Goal: Task Accomplishment & Management: Use online tool/utility

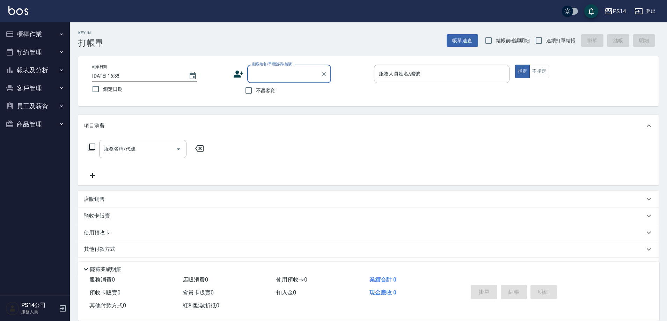
drag, startPoint x: 542, startPoint y: 39, endPoint x: 522, endPoint y: 38, distance: 19.6
click at [542, 40] on input "連續打單結帳" at bounding box center [538, 40] width 15 height 15
checkbox input "true"
click at [250, 90] on input "不留客資" at bounding box center [248, 90] width 15 height 15
checkbox input "true"
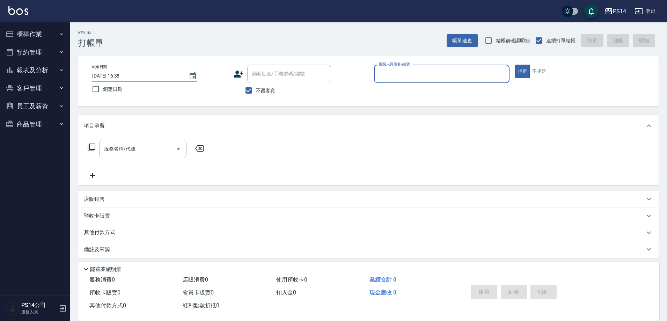
click at [402, 69] on input "服務人員姓名/編號" at bounding box center [441, 74] width 129 height 12
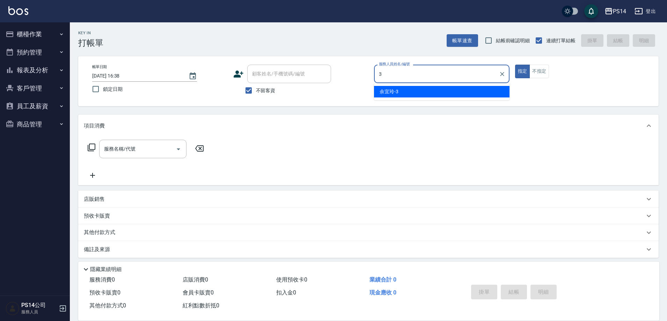
type input "余宜玲-3"
type button "true"
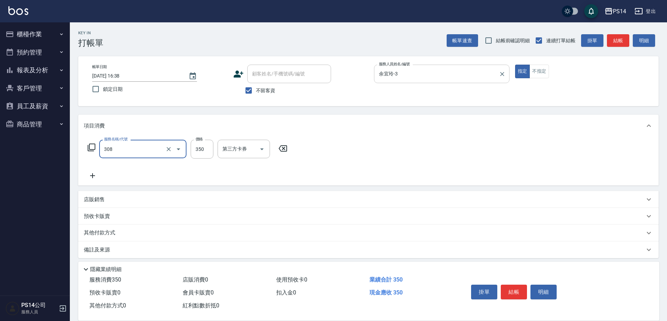
type input "洗+剪(308)"
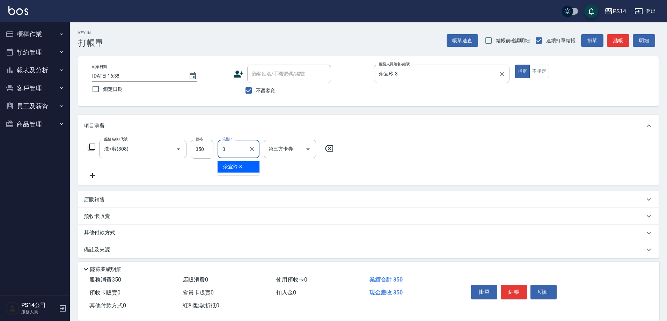
type input "余宜玲-3"
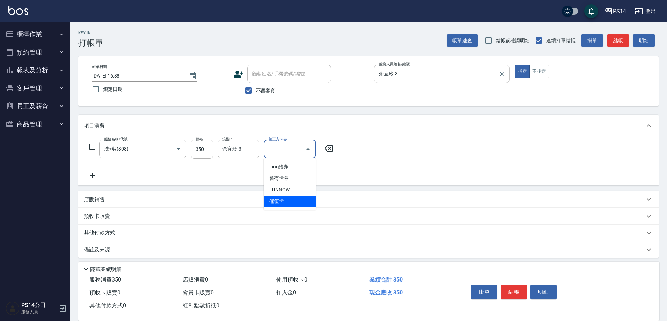
type input "儲值卡"
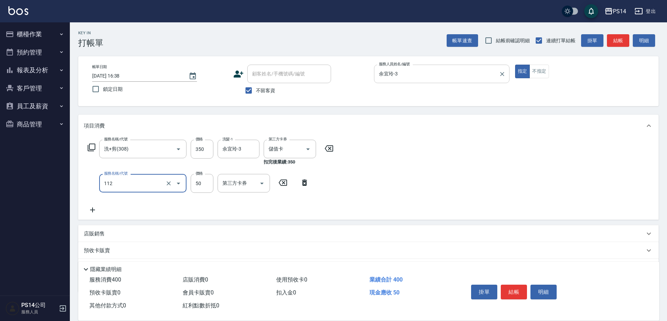
type input "精油50(112)"
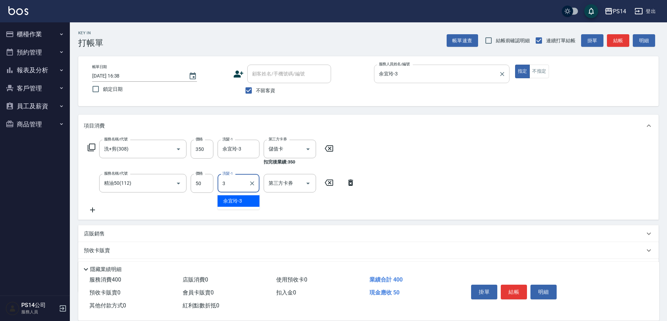
type input "余宜玲-3"
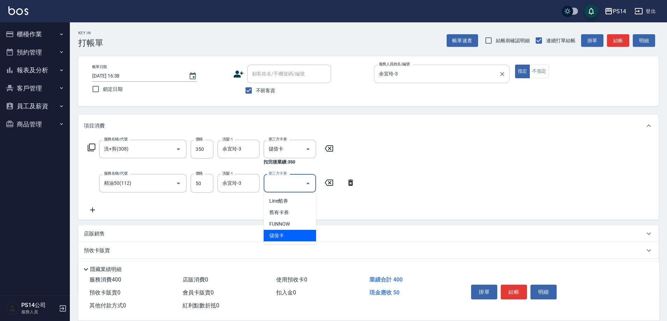
type input "儲值卡"
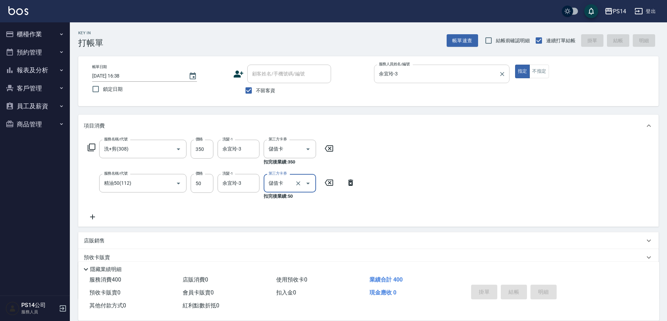
type input "[DATE] 16:39"
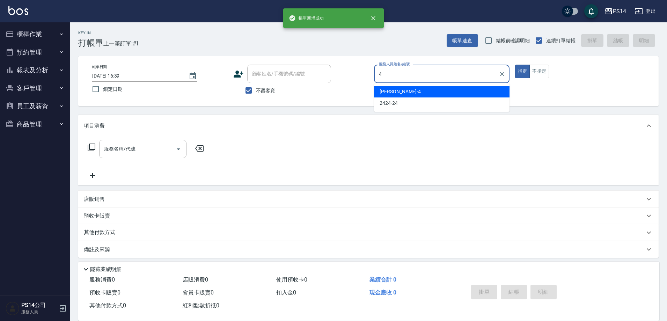
type input "[PERSON_NAME]-4"
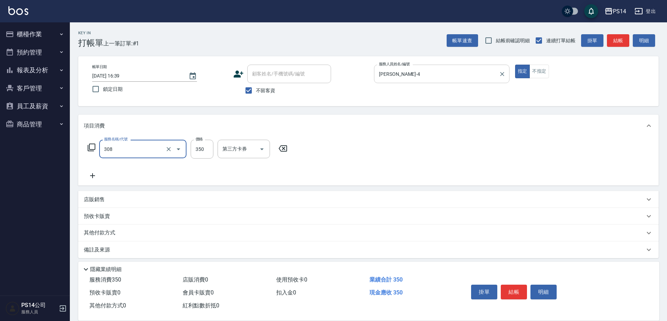
type input "洗+剪(308)"
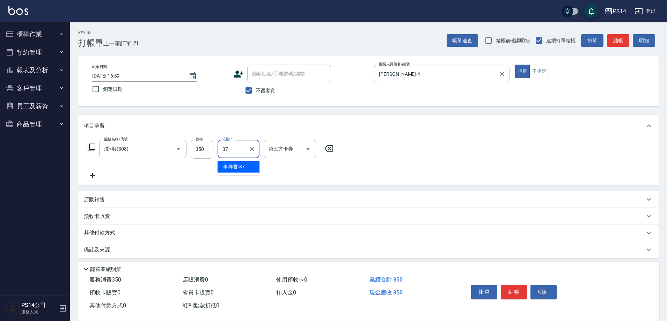
type input "李祥君 -37"
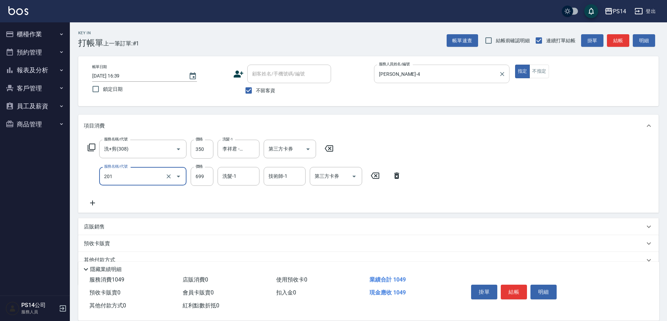
type input "基礎燙(201)"
type input "1000"
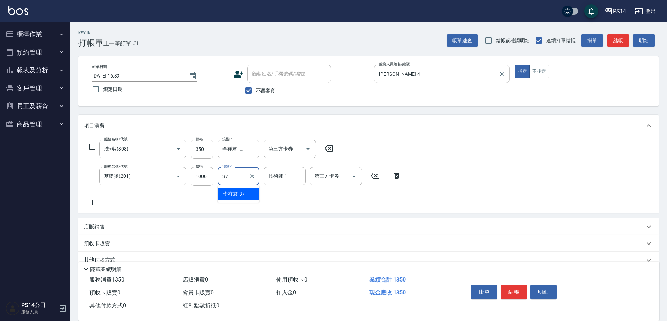
type input "李祥君 -37"
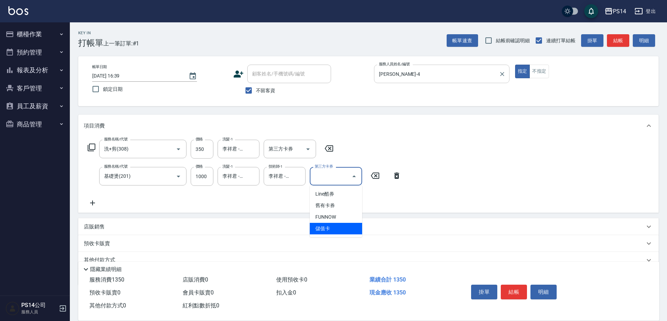
type input "儲值卡"
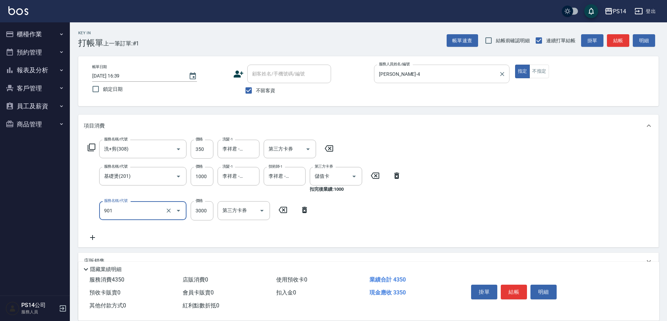
type input "儲值3000(901)"
type input "2000"
click at [309, 149] on icon "Open" at bounding box center [308, 149] width 8 height 8
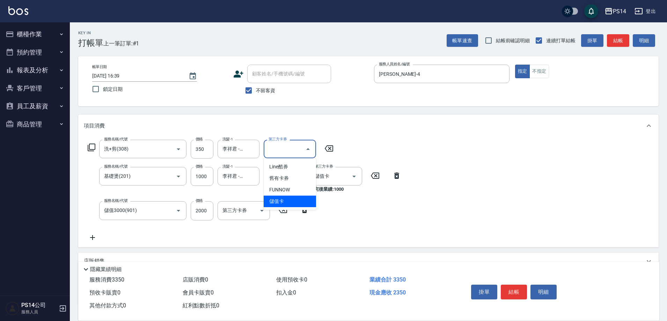
click at [306, 196] on span "儲值卡" at bounding box center [290, 202] width 52 height 12
type input "儲值卡"
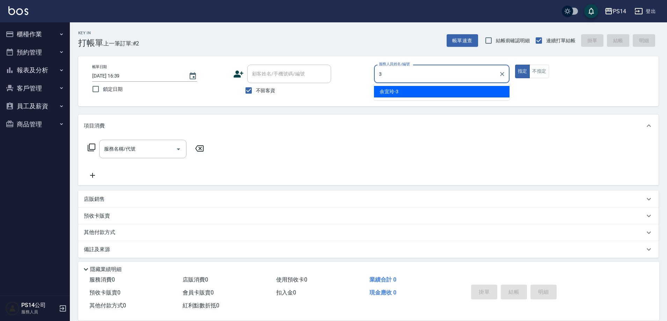
type input "余宜玲-3"
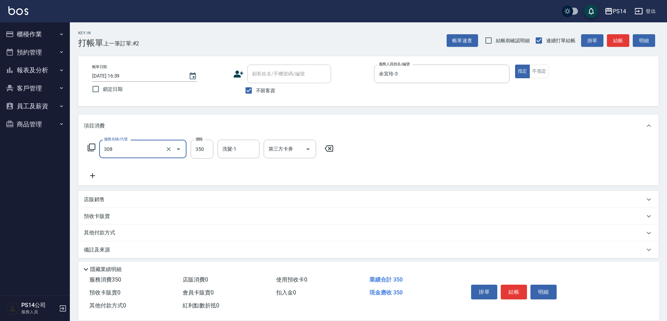
type input "洗+剪(308)"
type input "李祥君 -37"
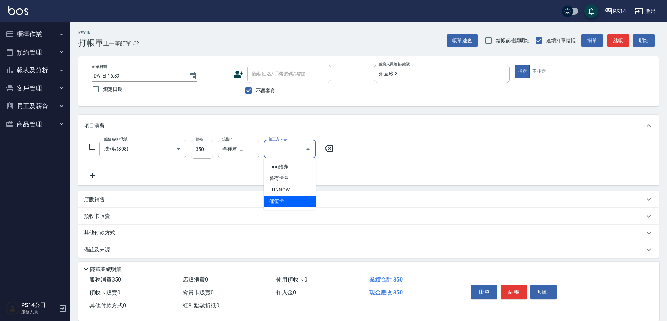
type input "儲值卡"
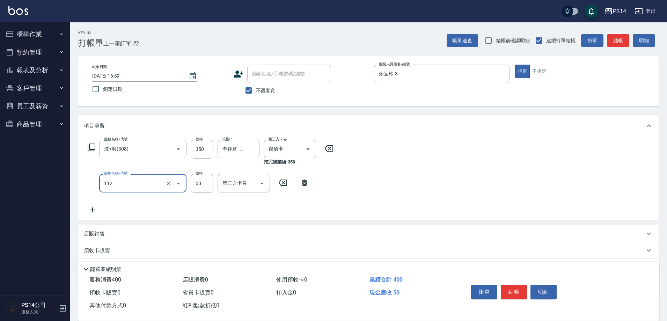
type input "精油50(112)"
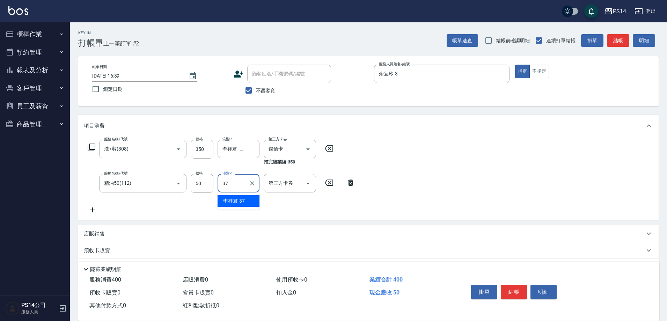
type input "李祥君 -37"
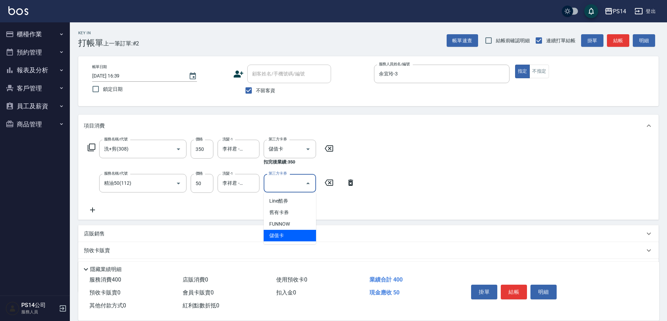
type input "儲值卡"
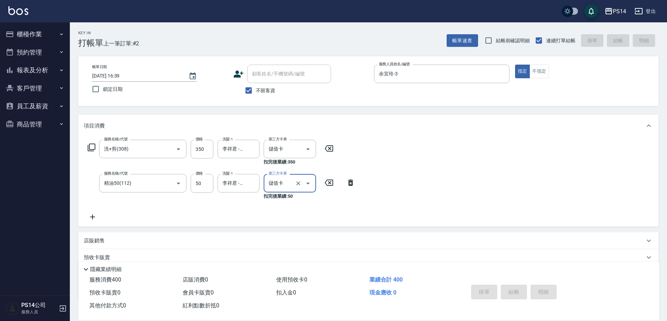
type input "[DATE] 16:40"
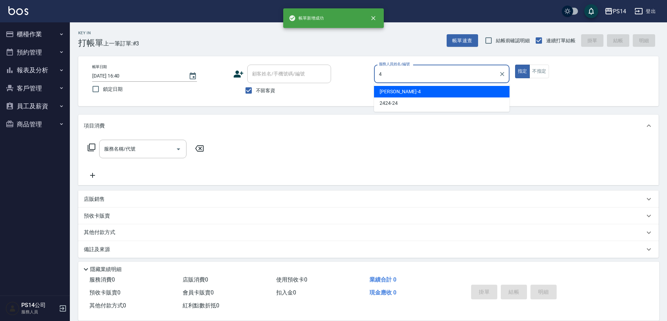
type input "[PERSON_NAME]-4"
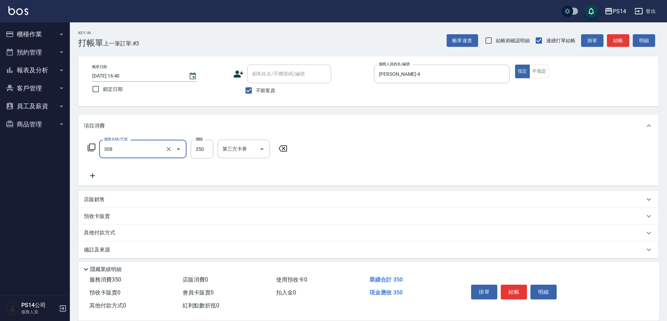
type input "洗+剪(308)"
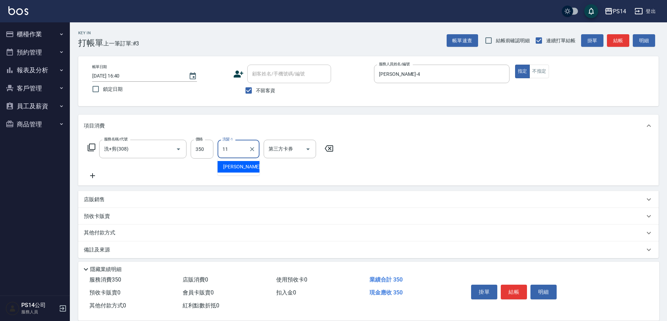
type input "[PERSON_NAME]-11"
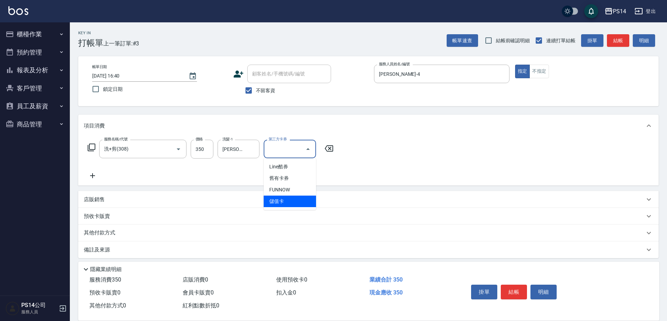
type input "儲值卡"
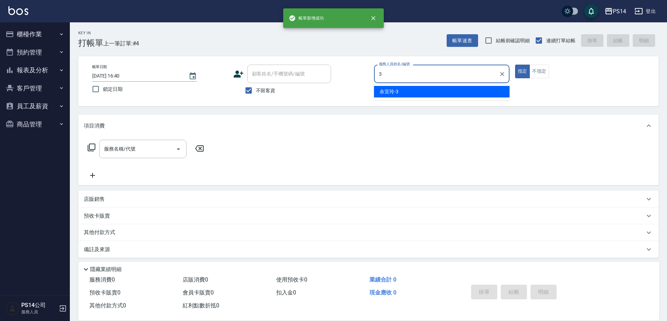
type input "余宜玲-3"
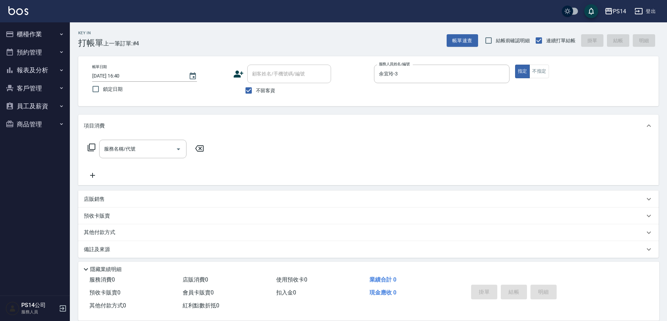
click at [88, 146] on icon at bounding box center [92, 148] width 8 height 8
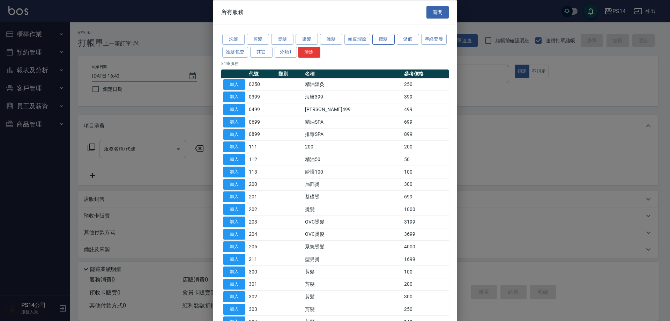
click at [379, 38] on button "接髮" at bounding box center [384, 39] width 22 height 11
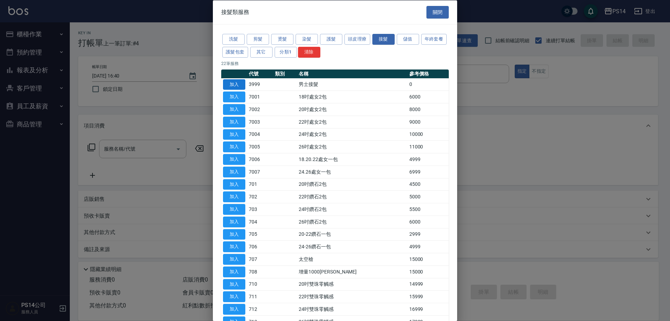
click at [235, 83] on button "加入" at bounding box center [234, 84] width 22 height 11
type input "男士接髮(3999)"
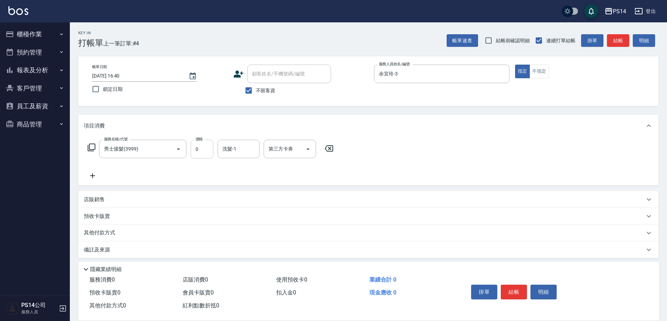
click at [201, 151] on input "0" at bounding box center [202, 149] width 23 height 19
type input "3999"
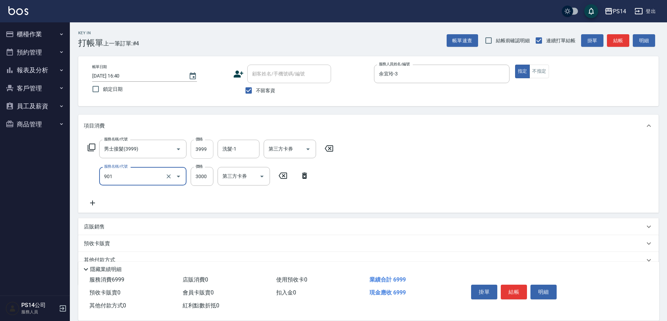
type input "儲值3000(901)"
type input "5000"
click at [308, 149] on icon "Open" at bounding box center [307, 149] width 3 height 2
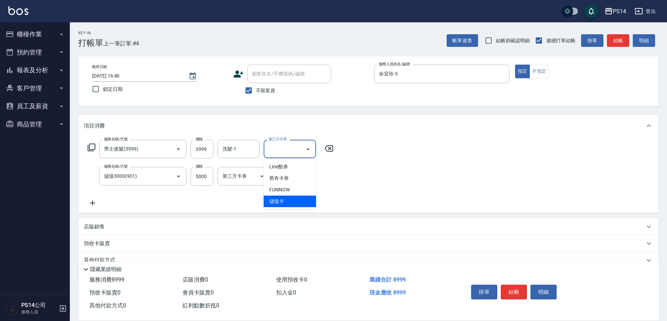
click at [283, 203] on span "儲值卡" at bounding box center [290, 202] width 52 height 12
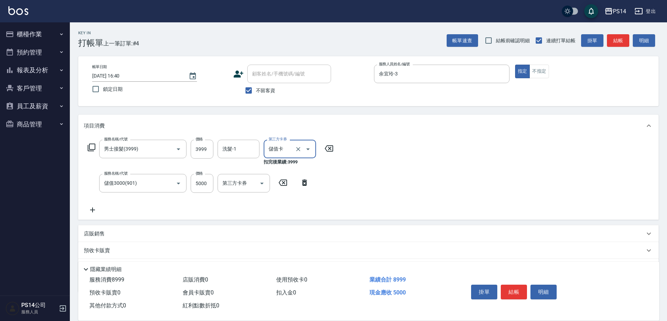
type input "儲值卡"
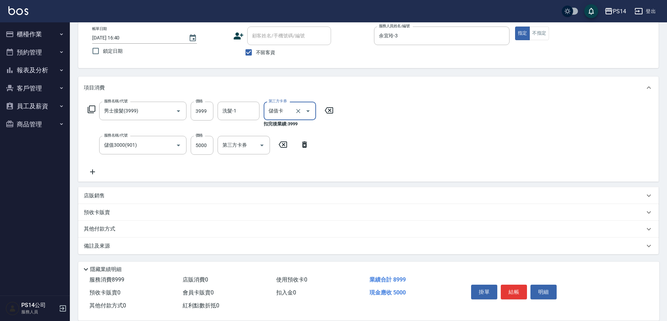
scroll to position [38, 0]
click at [93, 195] on p "店販銷售" at bounding box center [94, 195] width 21 height 7
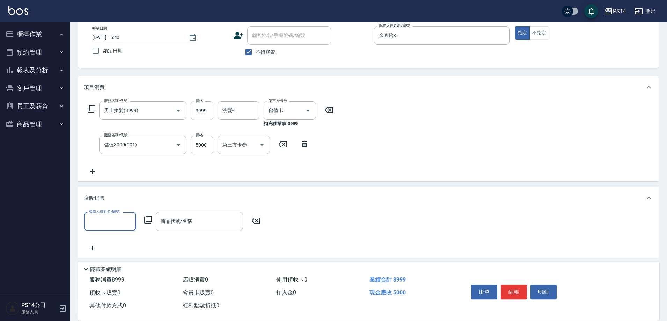
scroll to position [0, 0]
type input "余宜玲-3"
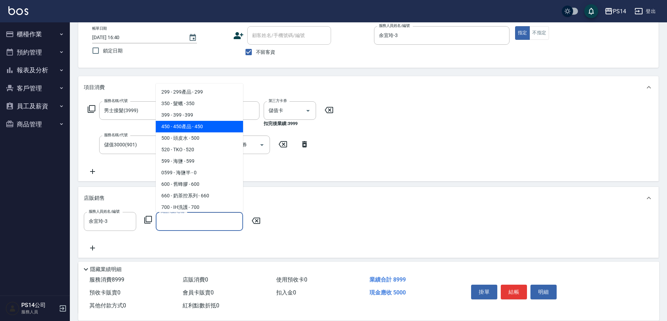
type input "450產品"
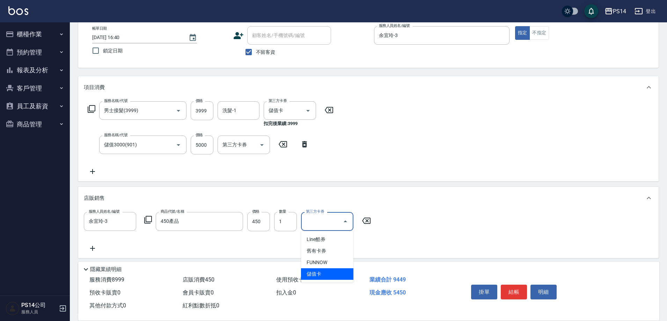
type input "儲值卡"
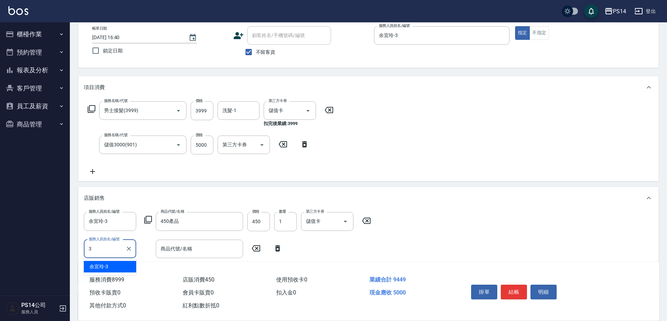
type input "余宜玲-3"
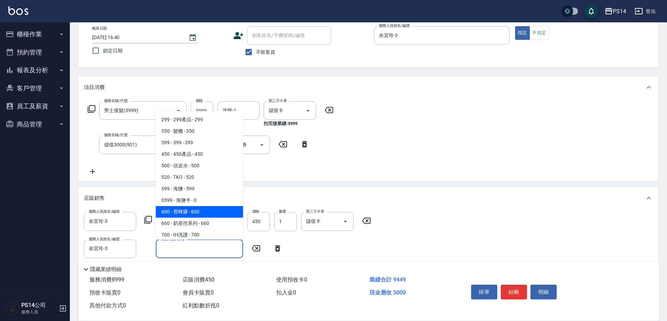
type input "舊蜂膠"
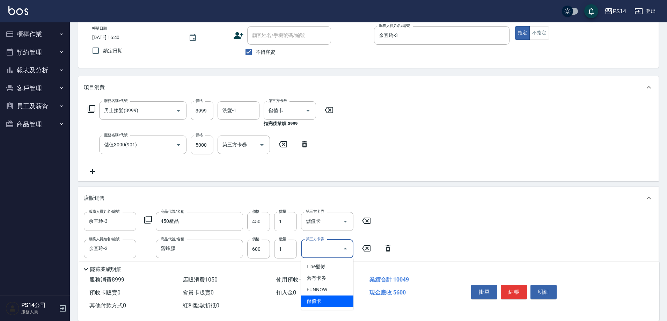
type input "儲值卡"
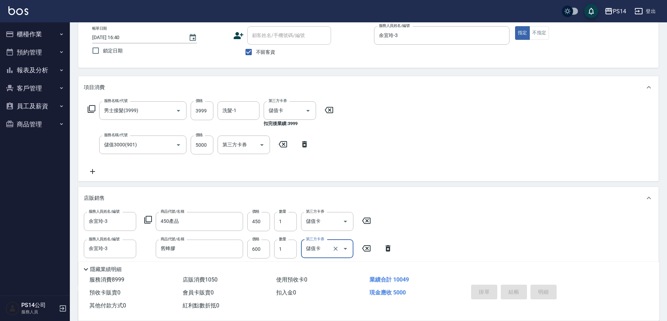
type input "[DATE] 16:41"
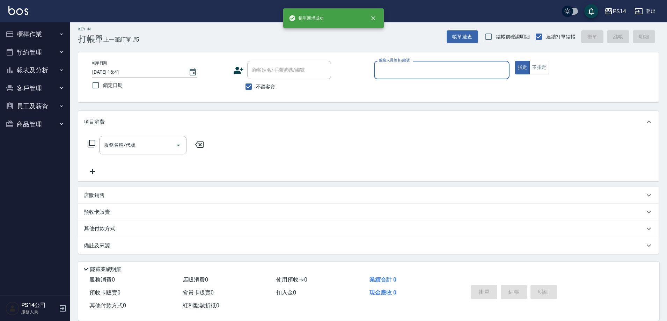
scroll to position [4, 0]
type input "余宜玲-3"
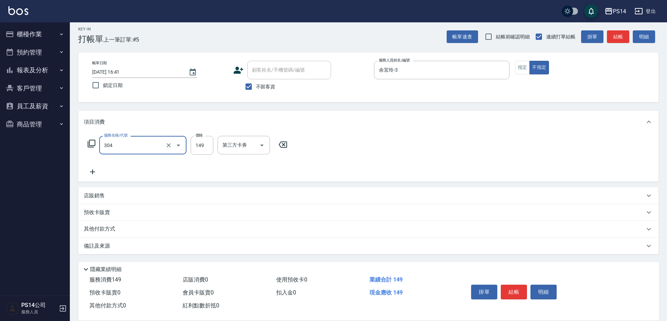
type input "剪髮(304)"
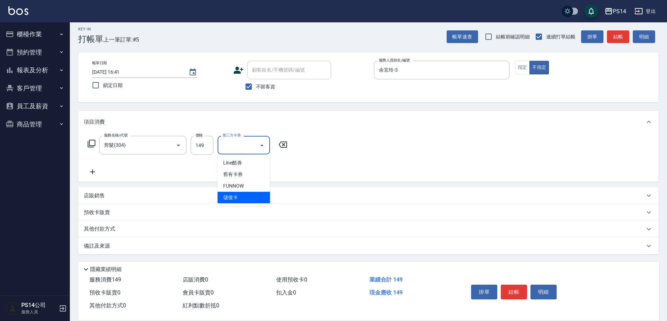
type input "儲值卡"
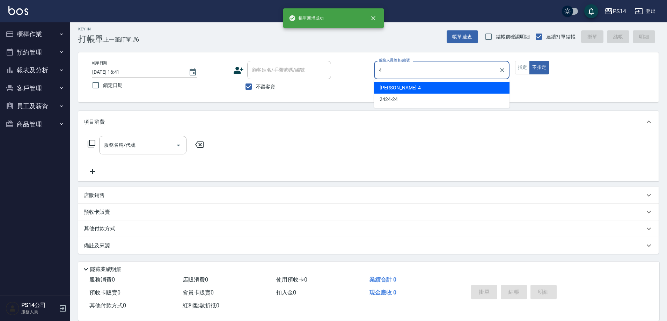
type input "[PERSON_NAME]-4"
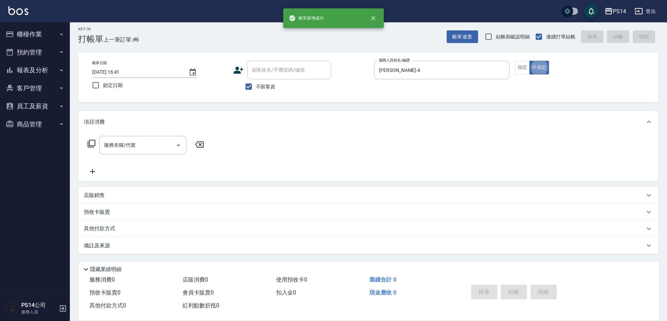
type button "false"
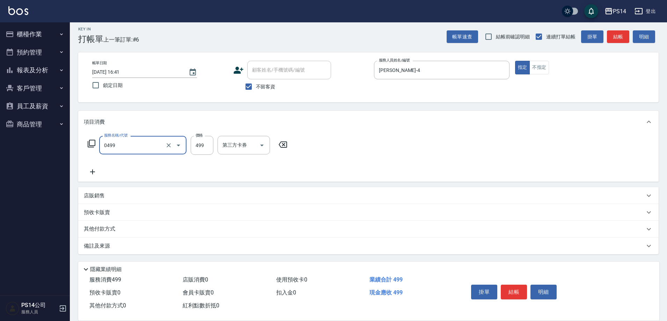
type input "[PERSON_NAME]499(0499)"
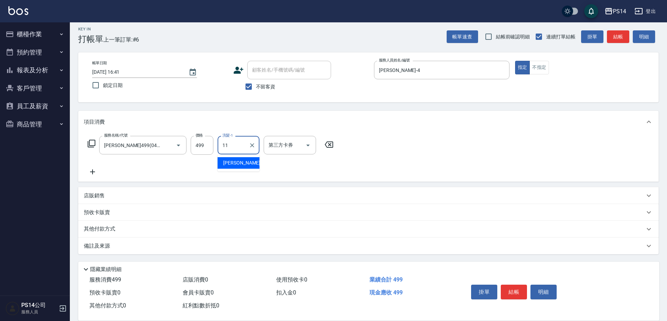
type input "[PERSON_NAME]-11"
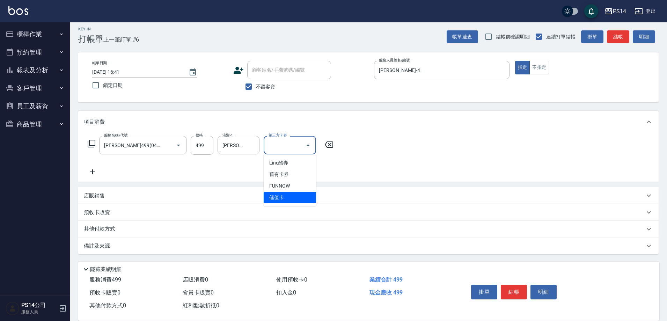
type input "儲值卡"
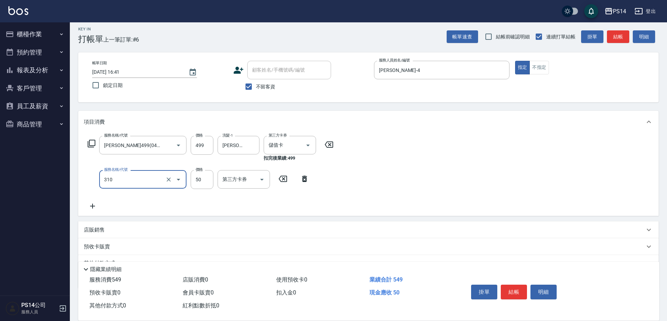
type input "剪瀏海(310)"
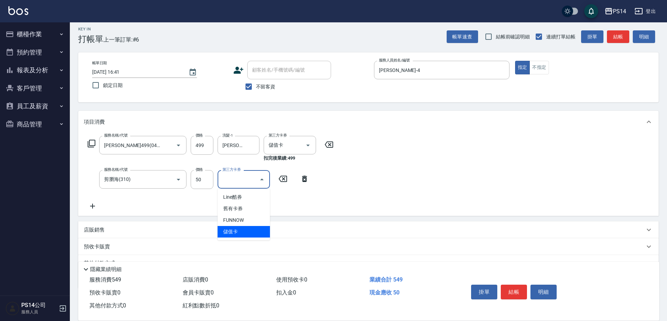
type input "儲值卡"
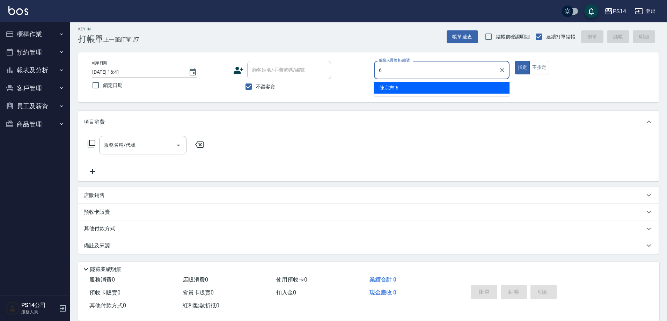
type input "[PERSON_NAME]-6"
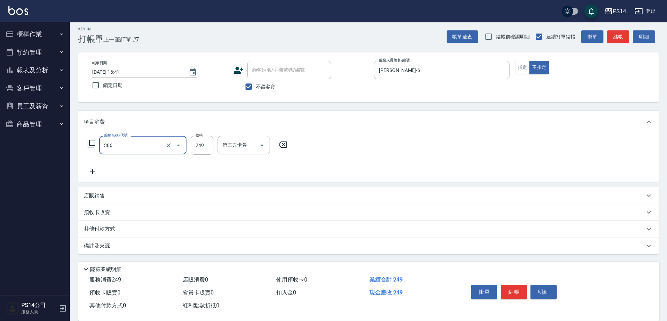
type input "剪髮(306)"
type input "[PERSON_NAME]-6"
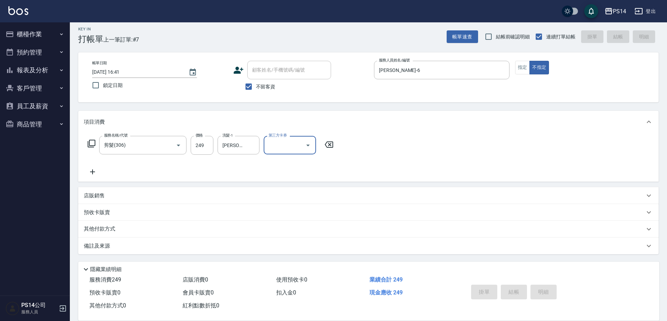
type input "[DATE] 16:43"
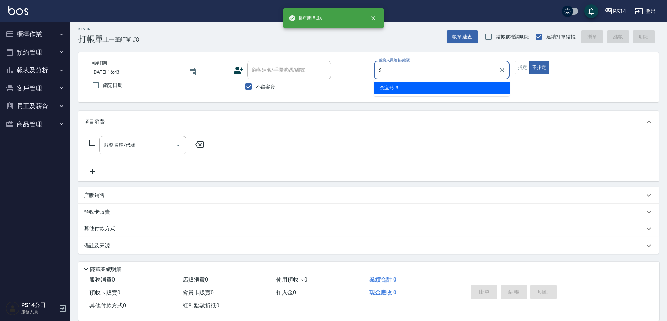
type input "余宜玲-3"
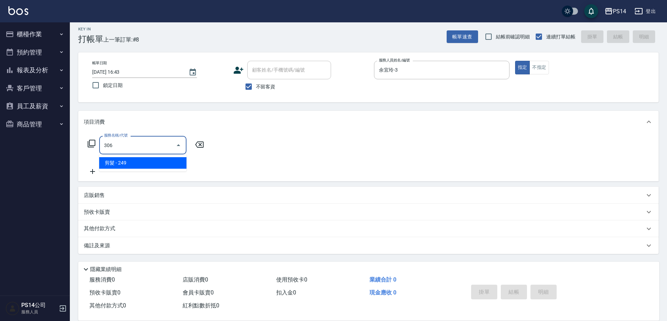
type input "剪髮(306)"
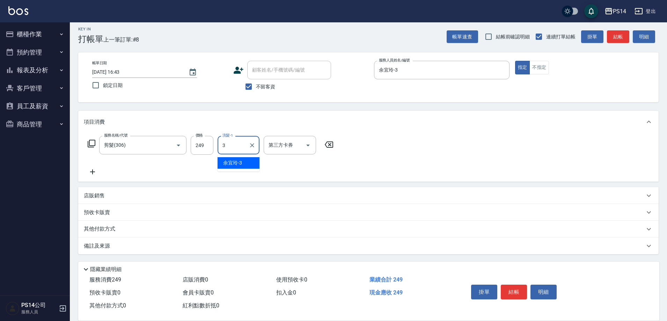
type input "余宜玲-3"
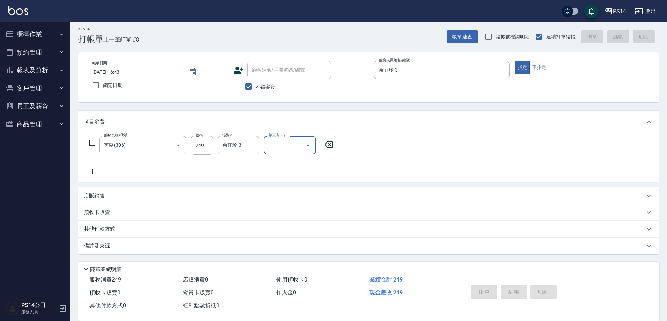
type input "[DATE] 16:44"
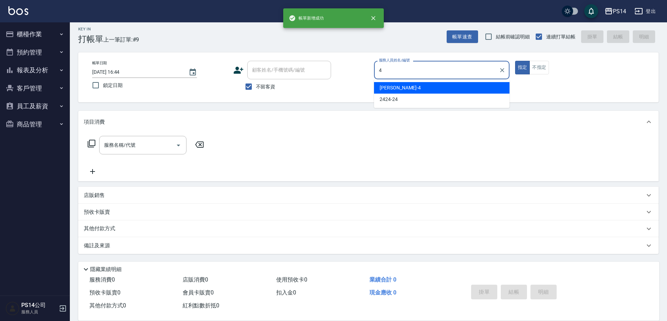
type input "[PERSON_NAME]-4"
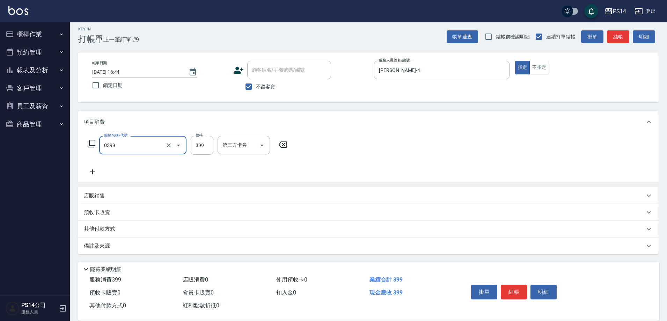
type input "海鹽399(0399)"
type input "李祥君 -37"
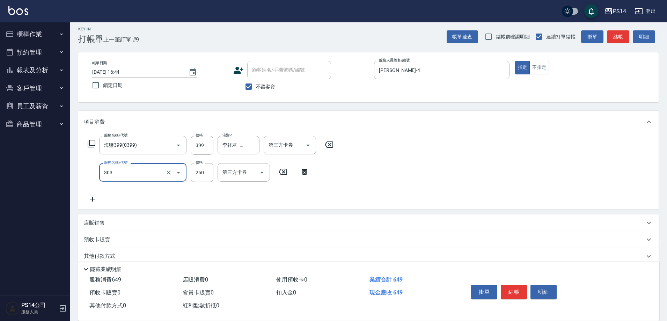
type input "剪髮(303)"
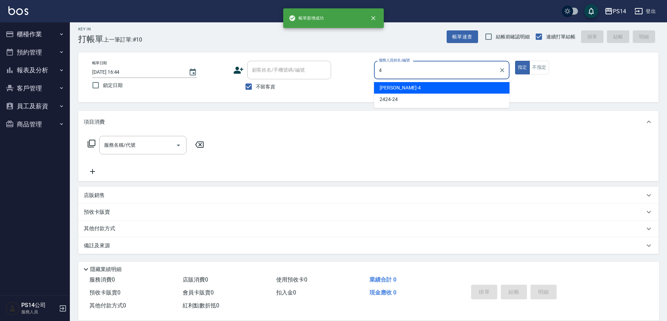
type input "[PERSON_NAME]-4"
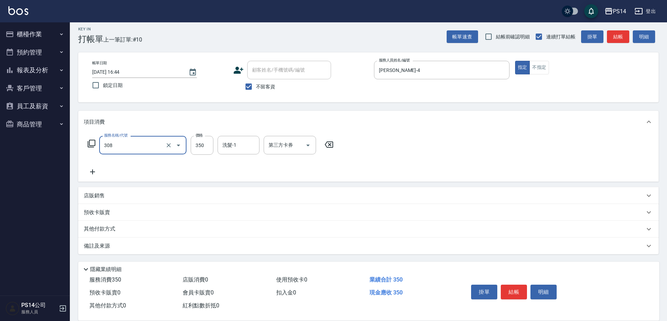
type input "洗+剪(308)"
type input "[PERSON_NAME]-11"
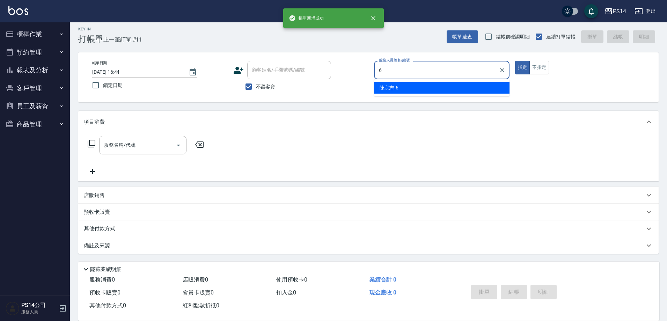
type input "[PERSON_NAME]-6"
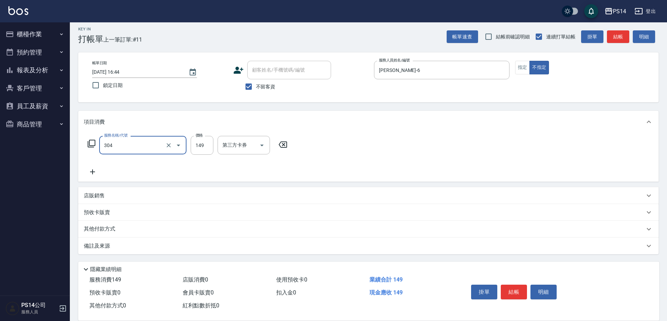
type input "剪髮(304)"
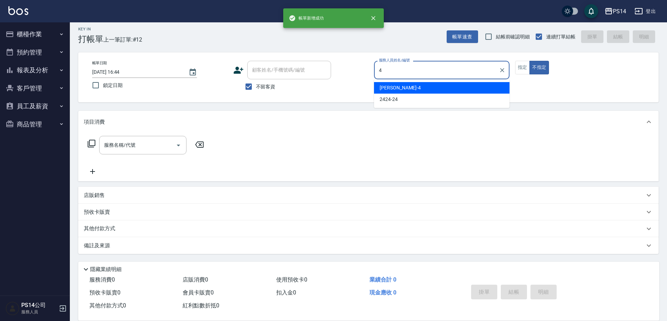
type input "[PERSON_NAME]-4"
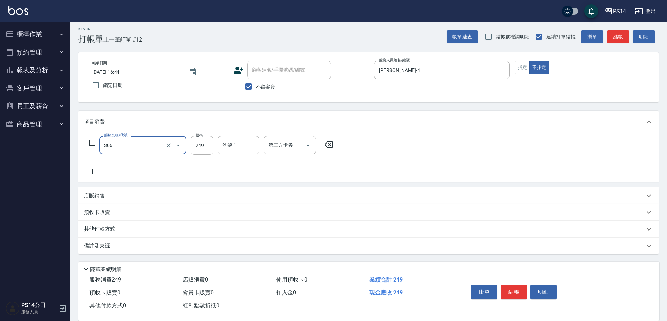
type input "剪髮(306)"
type input "李祥君 -37"
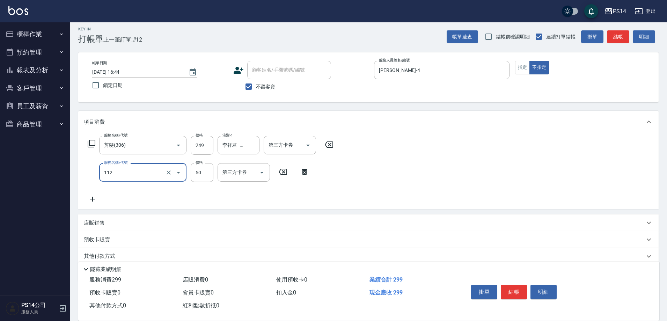
type input "精油50(112)"
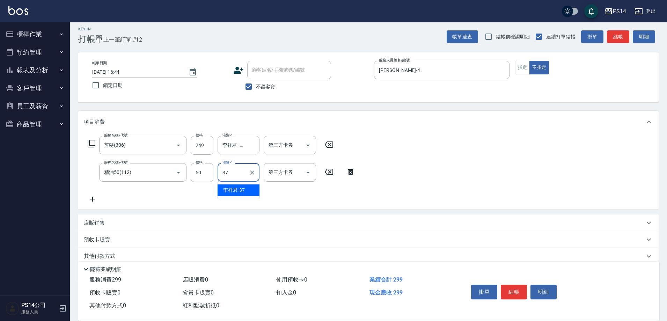
type input "李祥君 -37"
click at [430, 108] on div "Key In 打帳單 上一筆訂單:#12 帳單速查 結帳前確認明細 連續打單結帳 掛單 結帳 明細 帳單日期 [DATE] 16:44 鎖定日期 顧客姓名/手…" at bounding box center [368, 184] width 597 height 330
click at [523, 285] on button "結帳" at bounding box center [514, 292] width 26 height 15
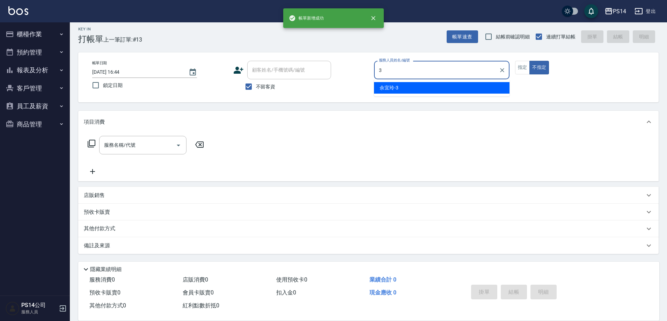
type input "余宜玲-3"
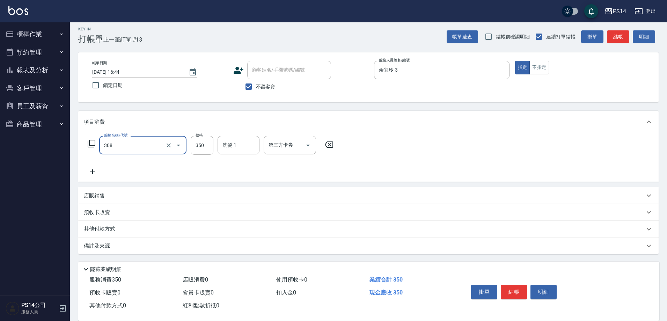
type input "洗+剪(308)"
type input "[PERSON_NAME]-11"
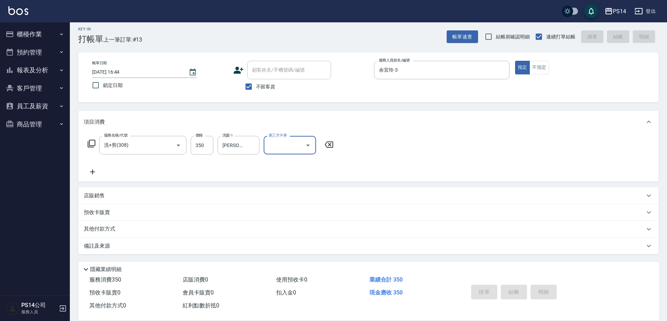
type input "[DATE] 16:45"
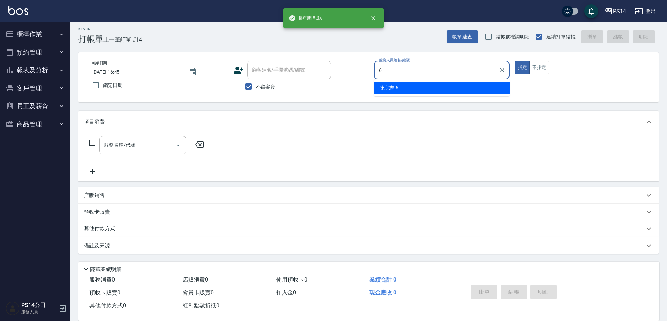
type input "[PERSON_NAME]-6"
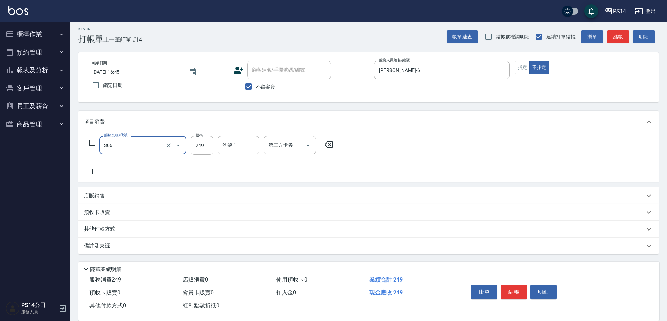
type input "剪髮(306)"
type input "李祥君 -37"
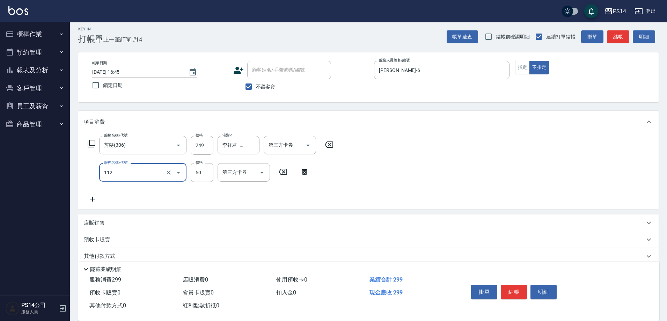
type input "精油50(112)"
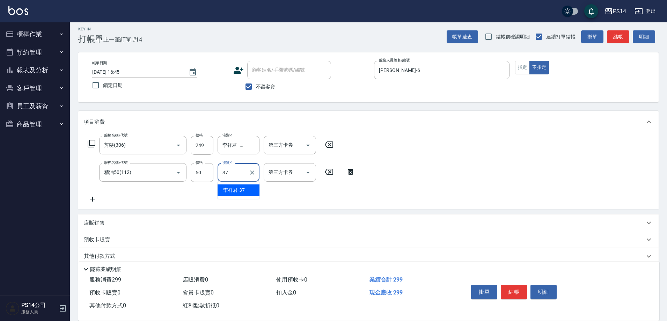
type input "李祥君 -37"
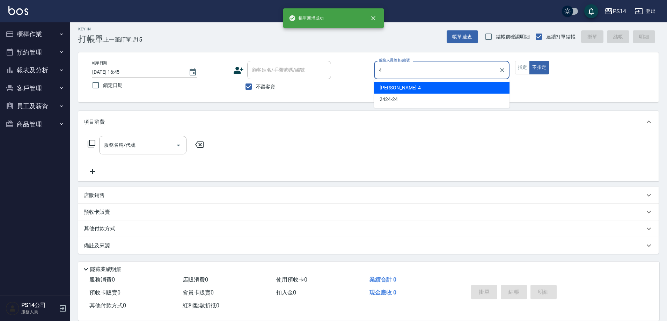
type input "[PERSON_NAME]-4"
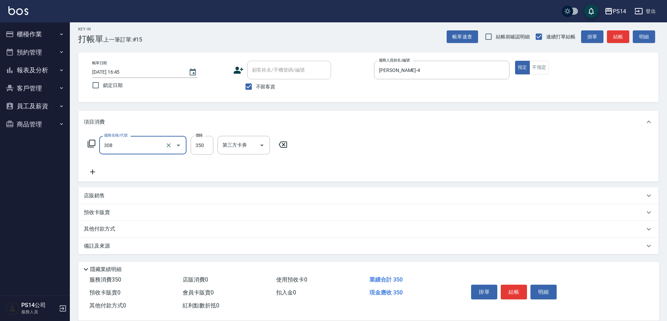
type input "洗+剪(308)"
type input "[PERSON_NAME]-11"
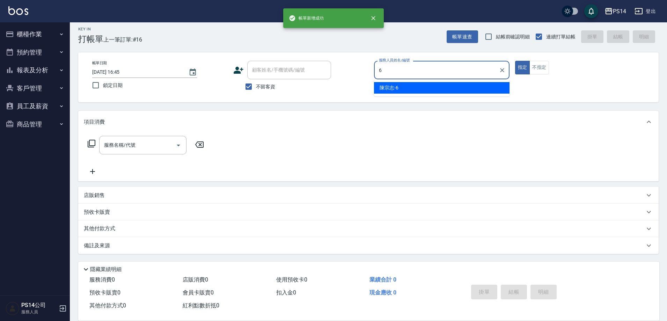
type input "[PERSON_NAME]-6"
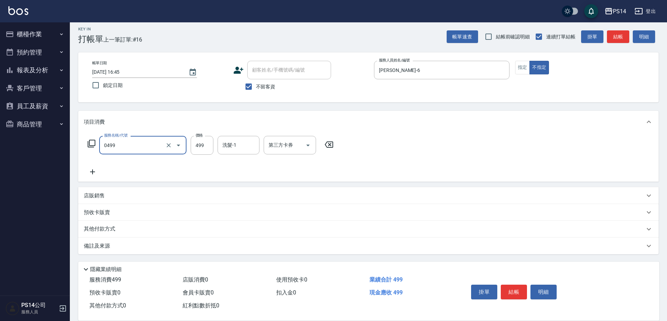
type input "[PERSON_NAME]499(0499)"
type input "[PERSON_NAME]-11"
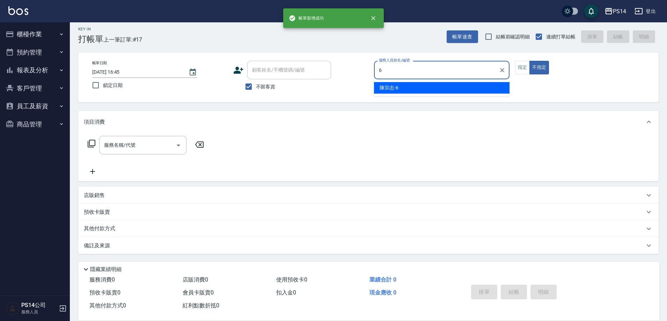
type input "[PERSON_NAME]-6"
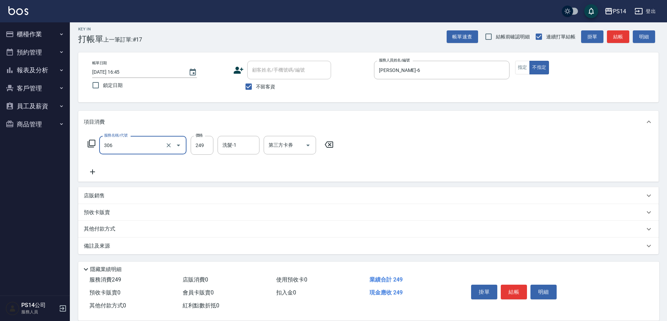
type input "剪髮(306)"
type input "[PERSON_NAME]-11"
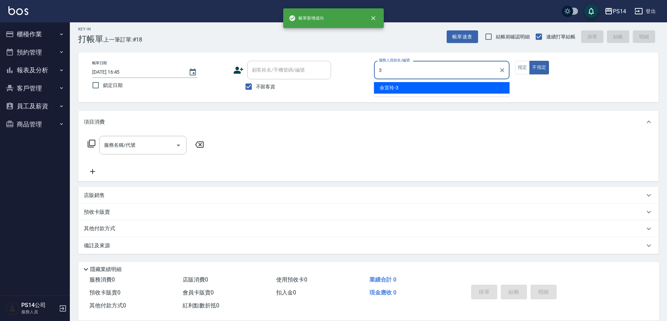
type input "余宜玲-3"
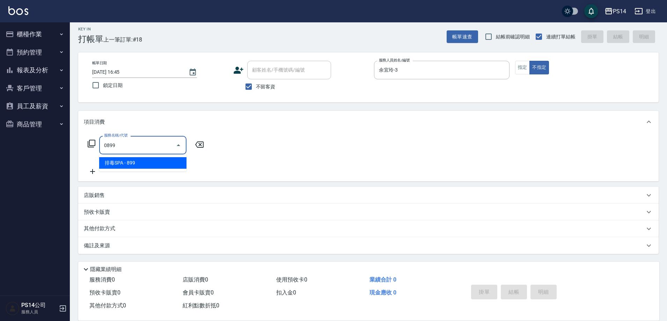
type input "排毒SPA(0899)"
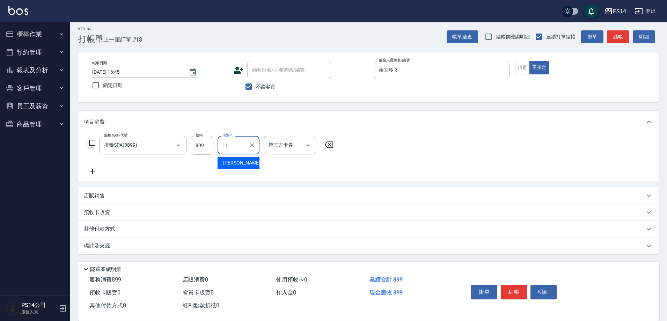
type input "[PERSON_NAME]-11"
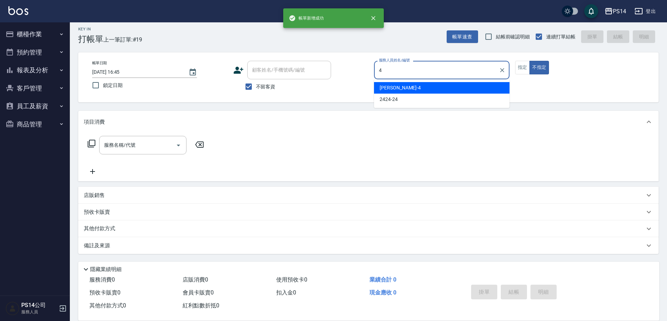
type input "[PERSON_NAME]-4"
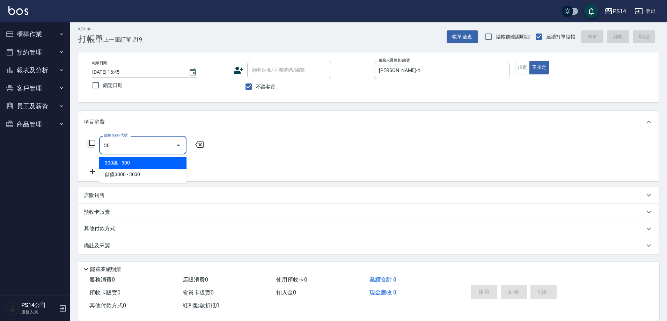
type input "3"
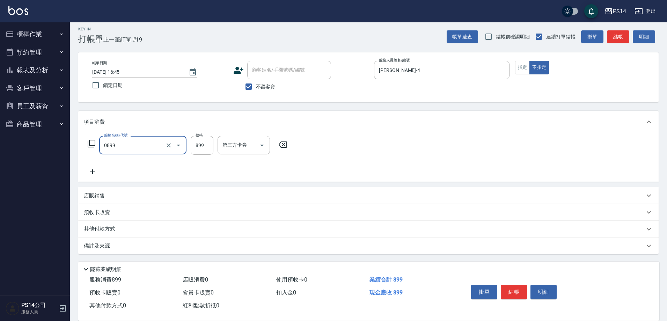
type input "排毒SPA(0899)"
type input "李祥君 -37"
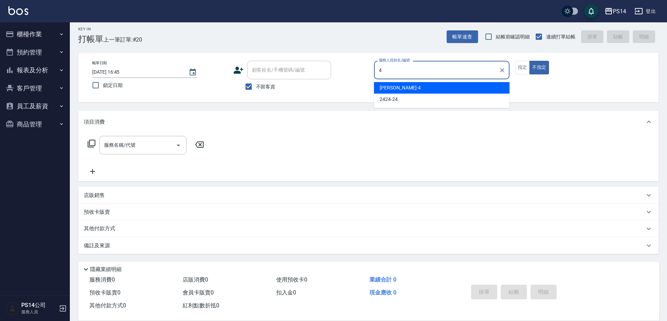
type input "[PERSON_NAME]-4"
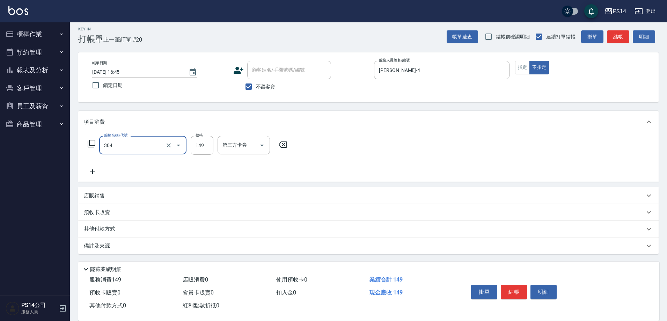
type input "剪髮(304)"
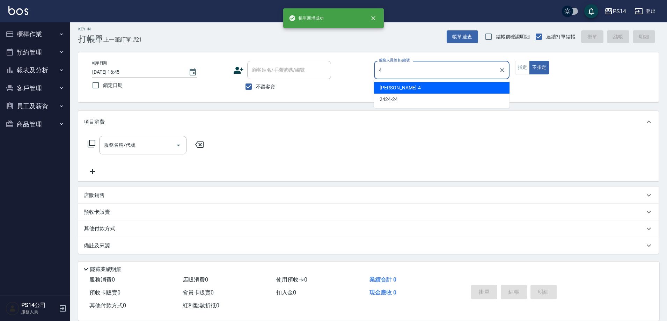
type input "[PERSON_NAME]-4"
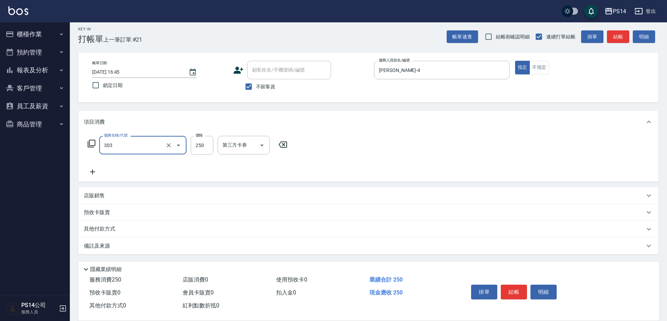
type input "剪髮(303)"
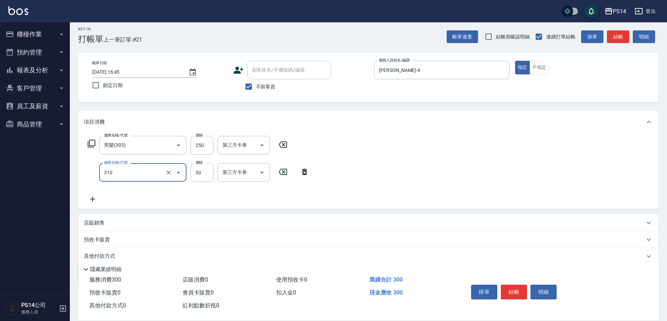
type input "剪瀏海(310)"
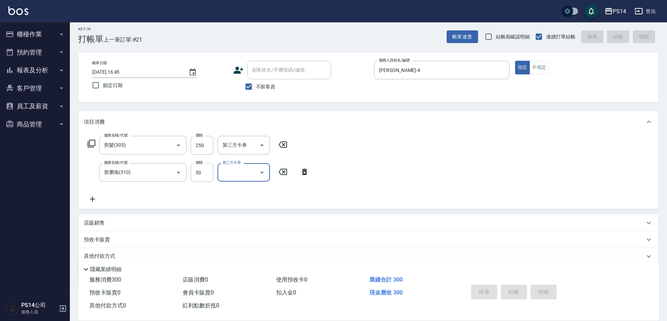
type input "[DATE] 16:46"
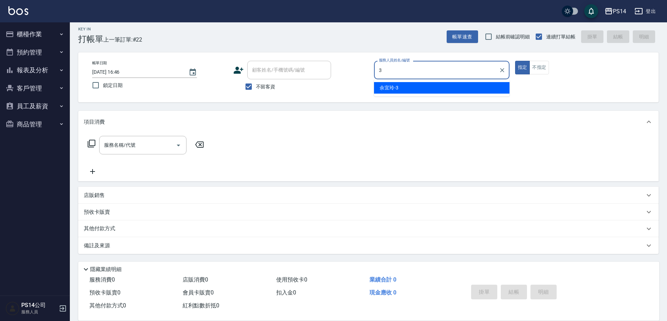
type input "余宜玲-3"
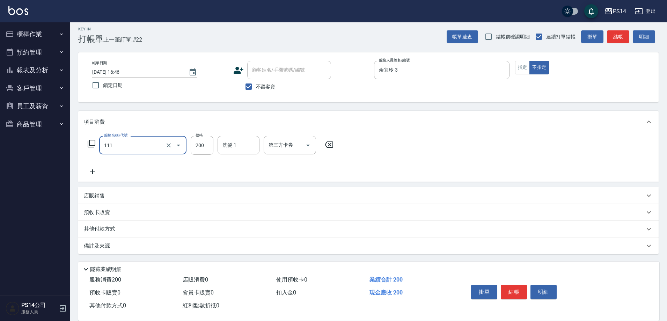
type input "200(111)"
type input "李祥君 -37"
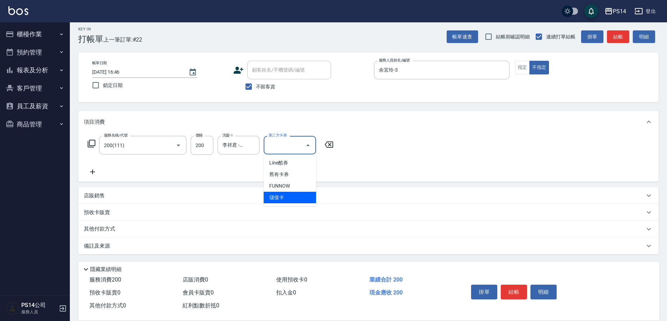
type input "儲值卡"
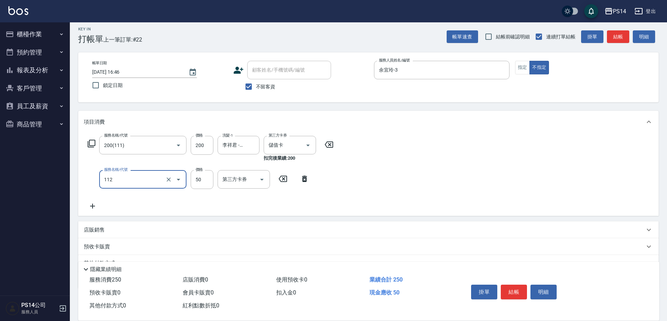
type input "精油50(112)"
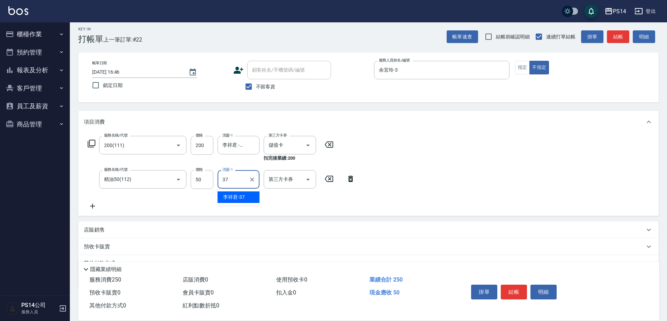
type input "李祥君 -37"
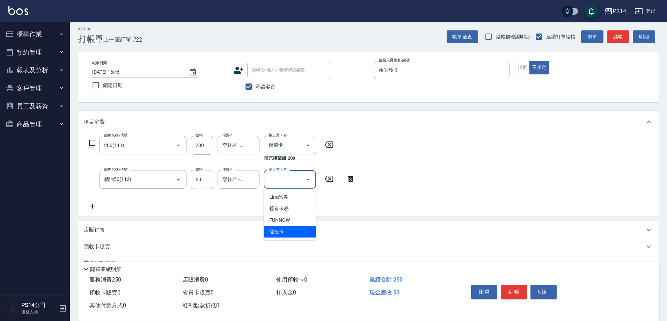
type input "儲值卡"
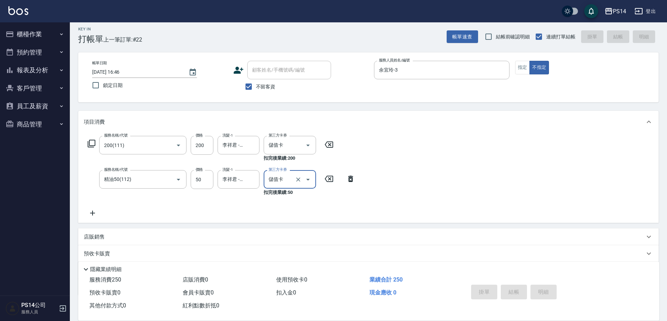
type input "[DATE] 16:47"
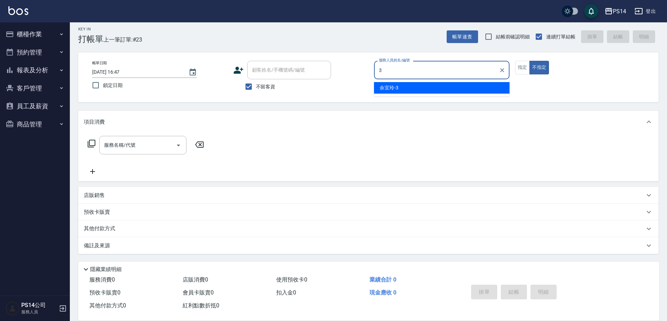
type input "余宜玲-3"
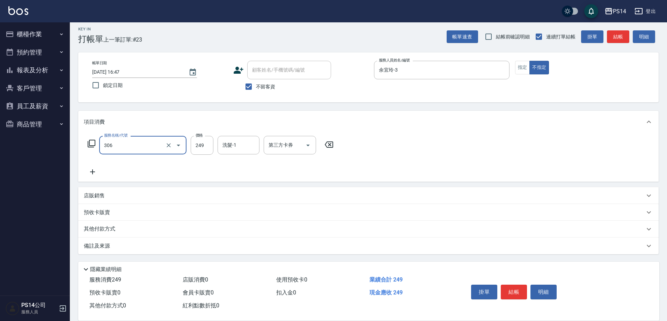
type input "剪髮(306)"
type input "[PERSON_NAME]-11"
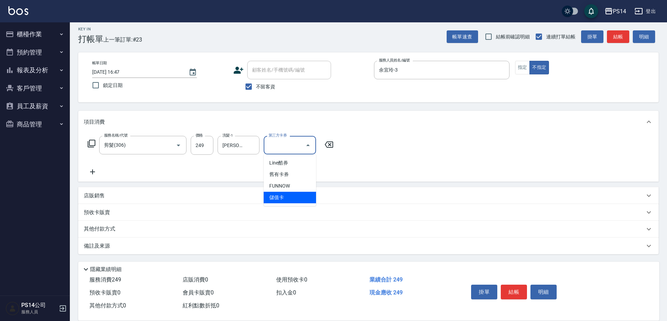
type input "儲值卡"
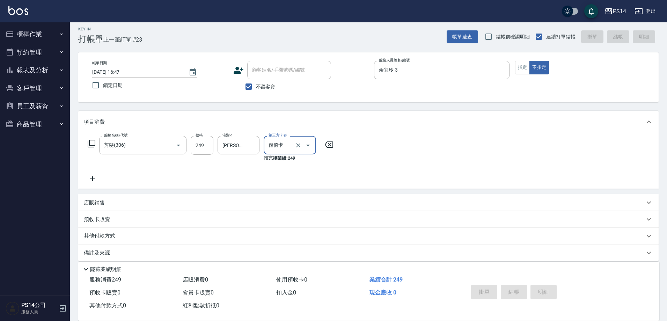
type input "[DATE] 16:57"
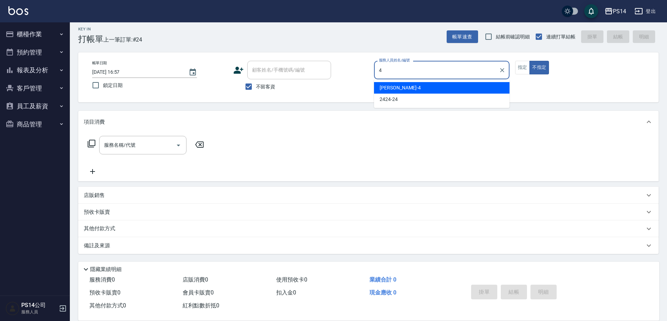
type input "[PERSON_NAME]-4"
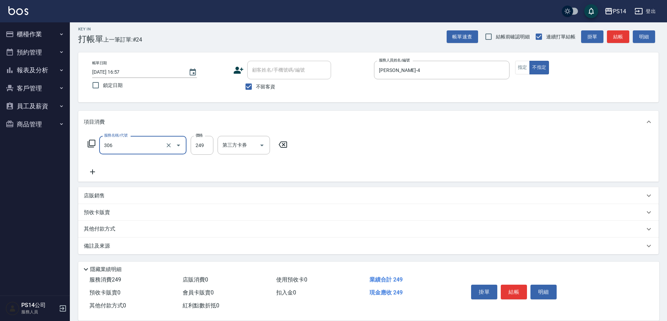
type input "剪髮(306)"
type input "[PERSON_NAME]-11"
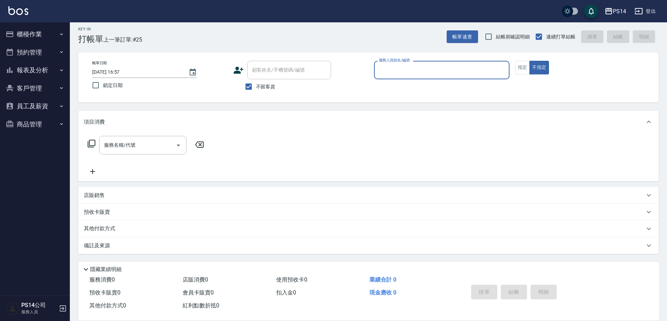
click at [34, 71] on button "報表及分析" at bounding box center [35, 70] width 64 height 18
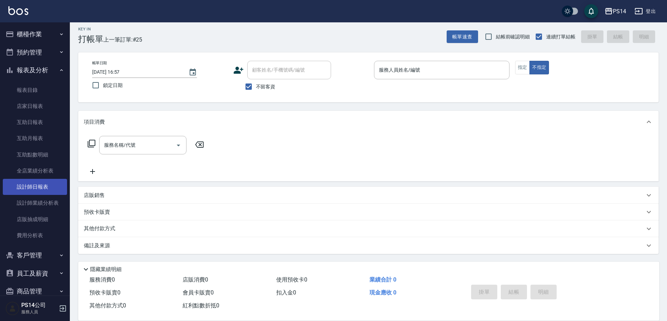
click at [34, 185] on link "設計師日報表" at bounding box center [35, 187] width 64 height 16
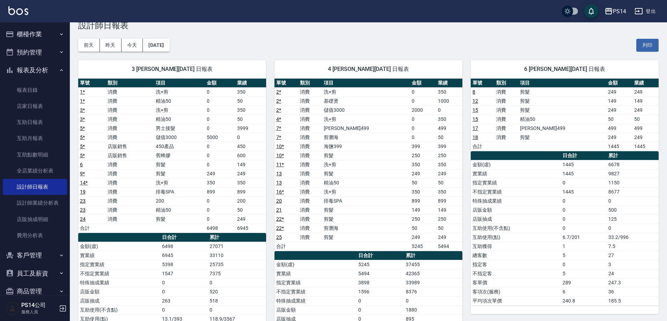
scroll to position [14, 0]
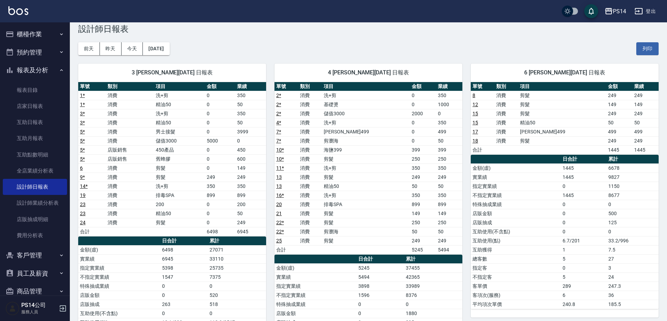
click at [29, 68] on button "報表及分析" at bounding box center [35, 70] width 64 height 18
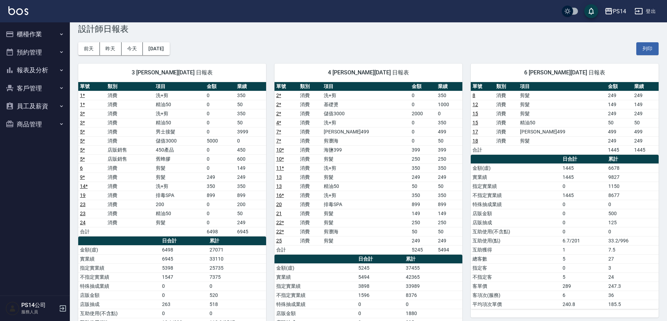
click at [28, 70] on button "報表及分析" at bounding box center [35, 70] width 64 height 18
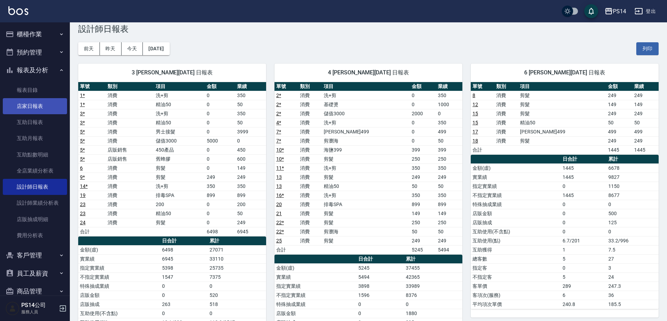
click at [36, 107] on link "店家日報表" at bounding box center [35, 106] width 64 height 16
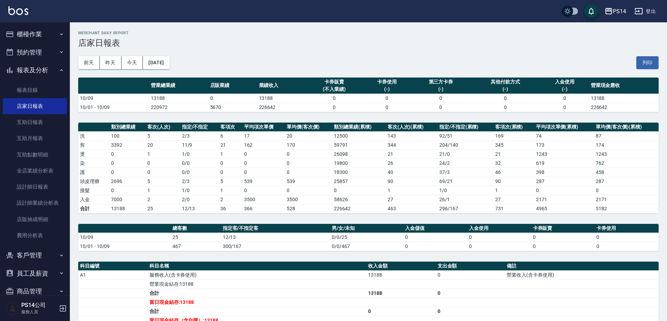
click at [30, 68] on button "報表及分析" at bounding box center [35, 70] width 64 height 18
